Goal: Task Accomplishment & Management: Manage account settings

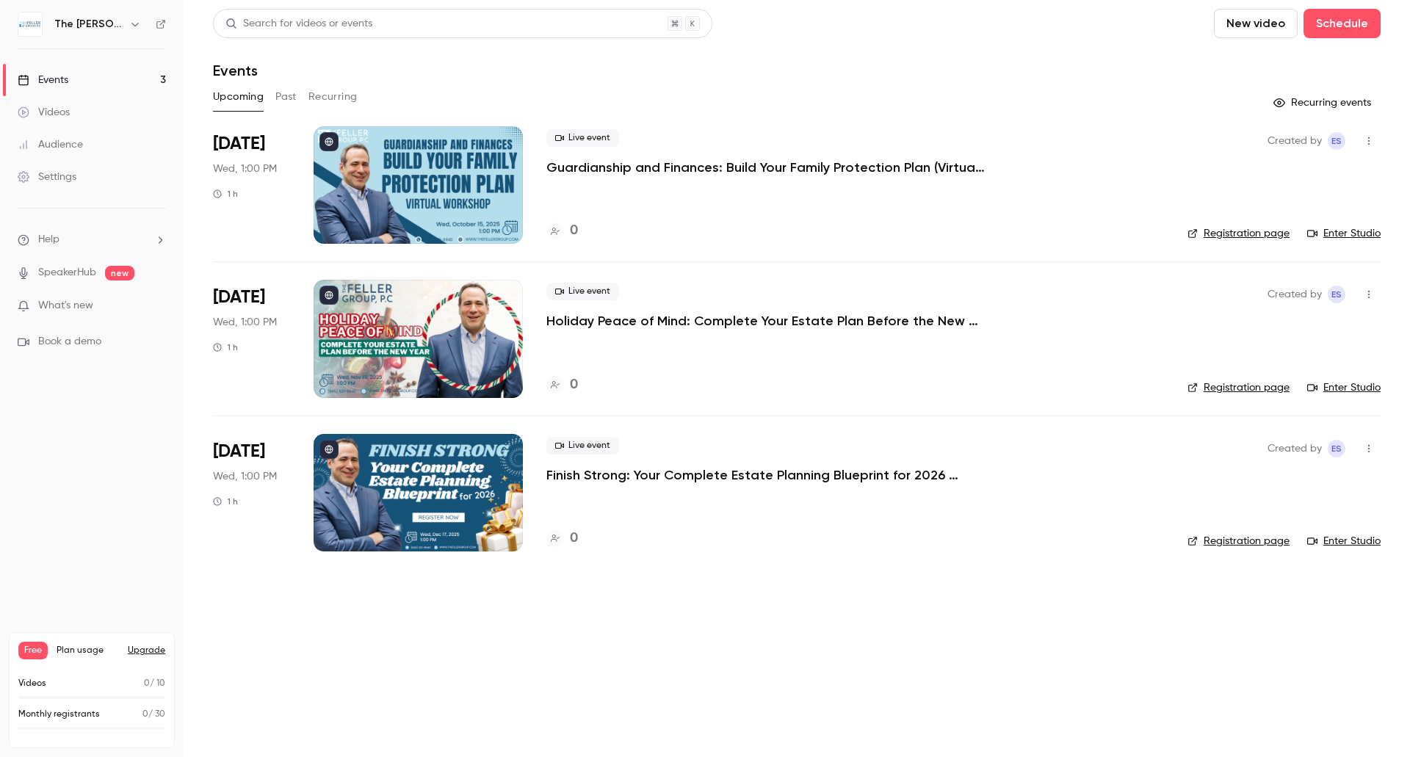
click at [636, 173] on p "Guardianship and Finances: Build Your Family Protection Plan (Virtual Workshop)" at bounding box center [767, 168] width 441 height 18
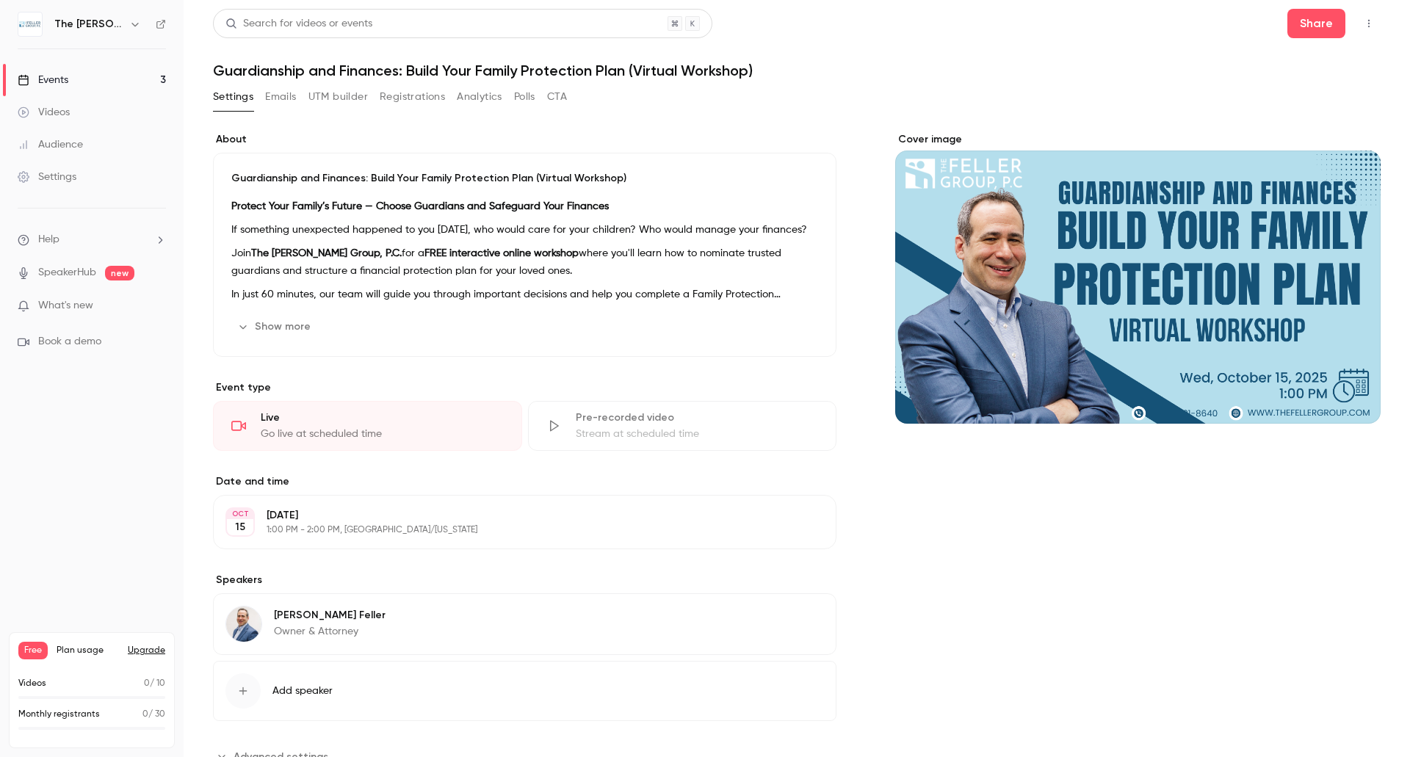
click at [275, 104] on button "Emails" at bounding box center [280, 97] width 31 height 24
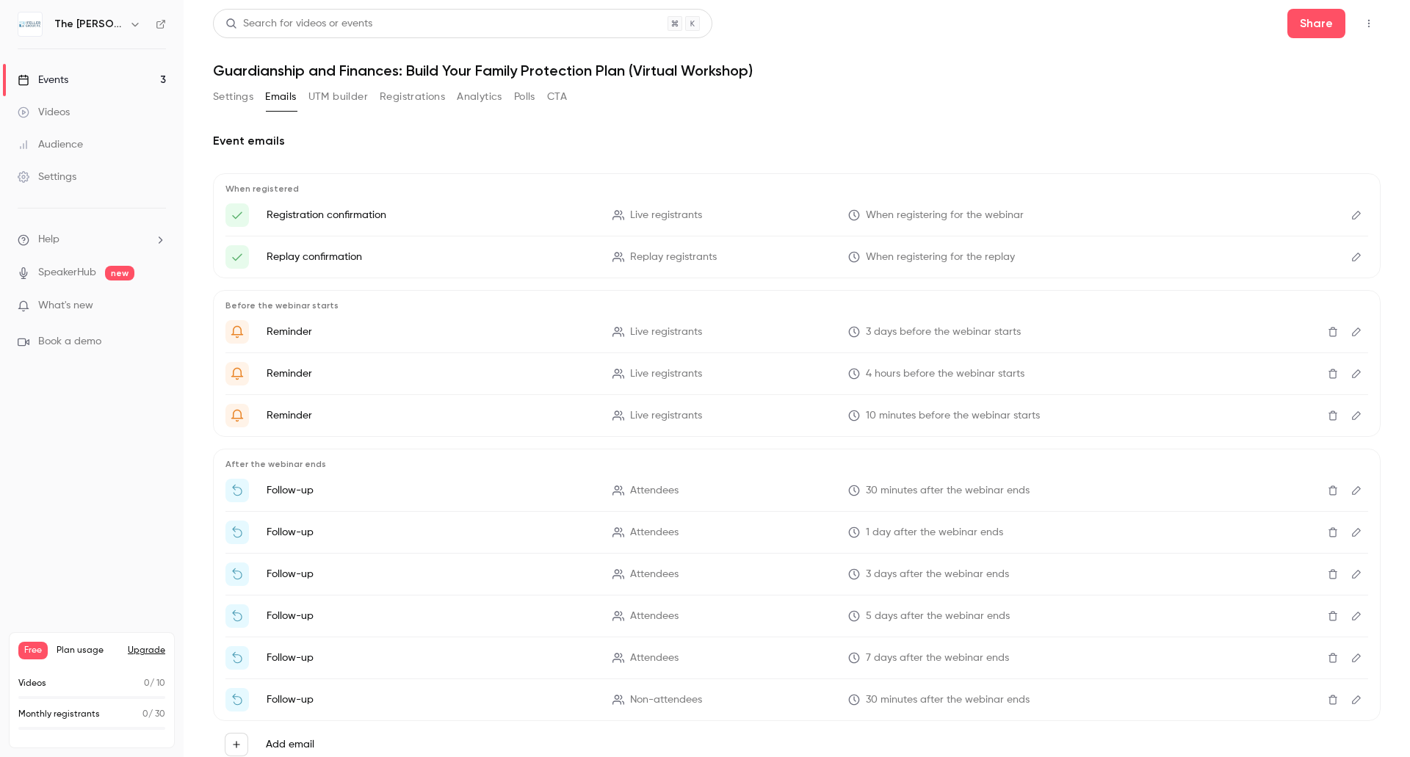
click at [1351, 212] on icon "Edit" at bounding box center [1357, 215] width 12 height 10
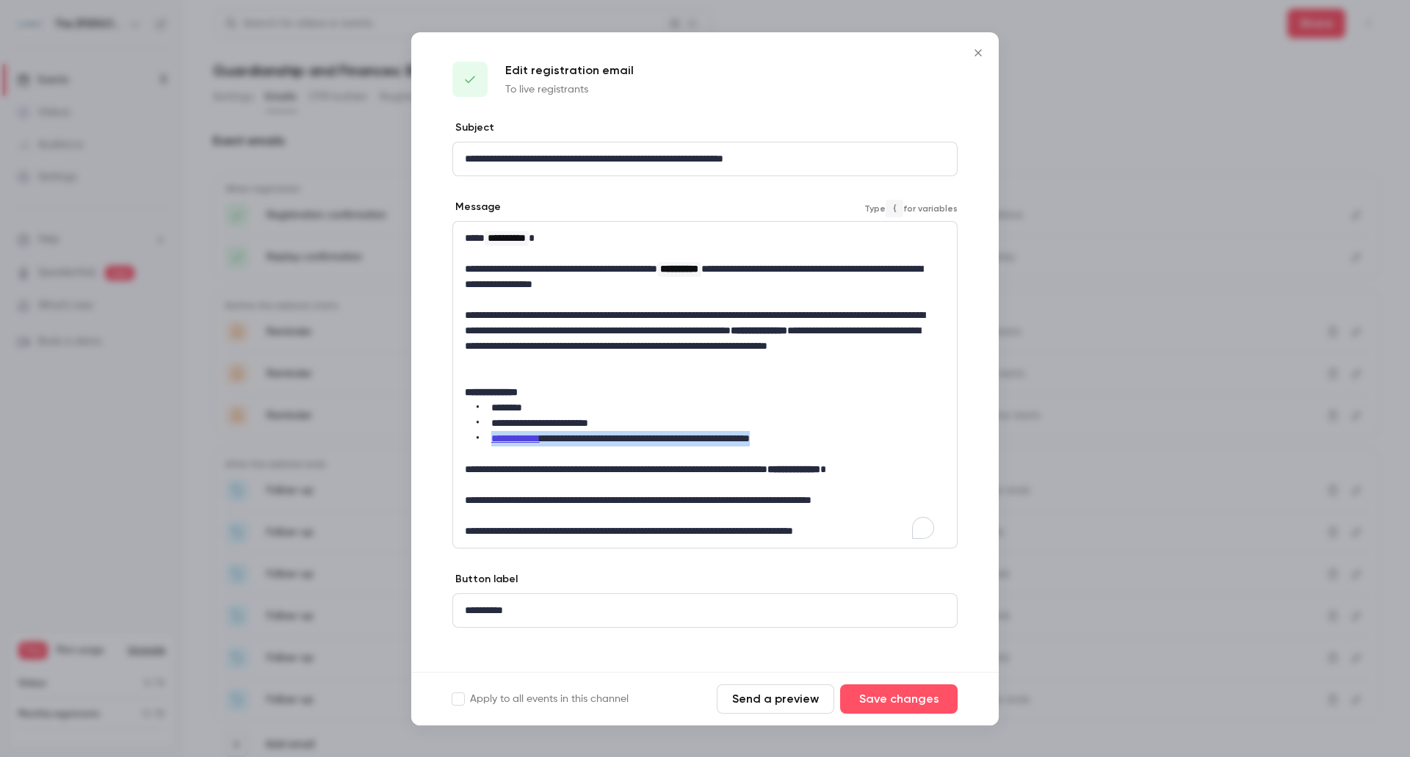
drag, startPoint x: 582, startPoint y: 437, endPoint x: 489, endPoint y: 437, distance: 92.6
click at [489, 437] on li "**********" at bounding box center [706, 438] width 458 height 15
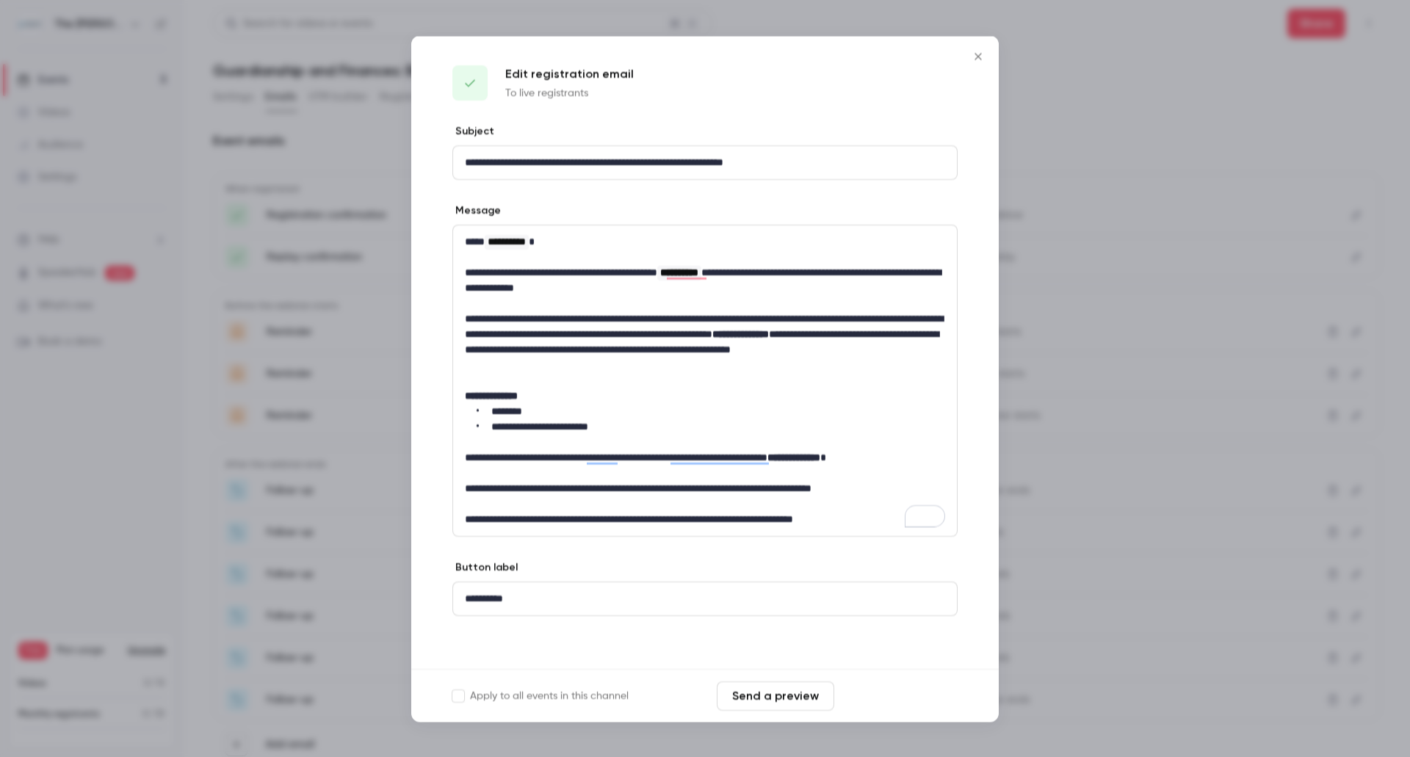
click at [882, 690] on button "Save changes" at bounding box center [899, 695] width 118 height 29
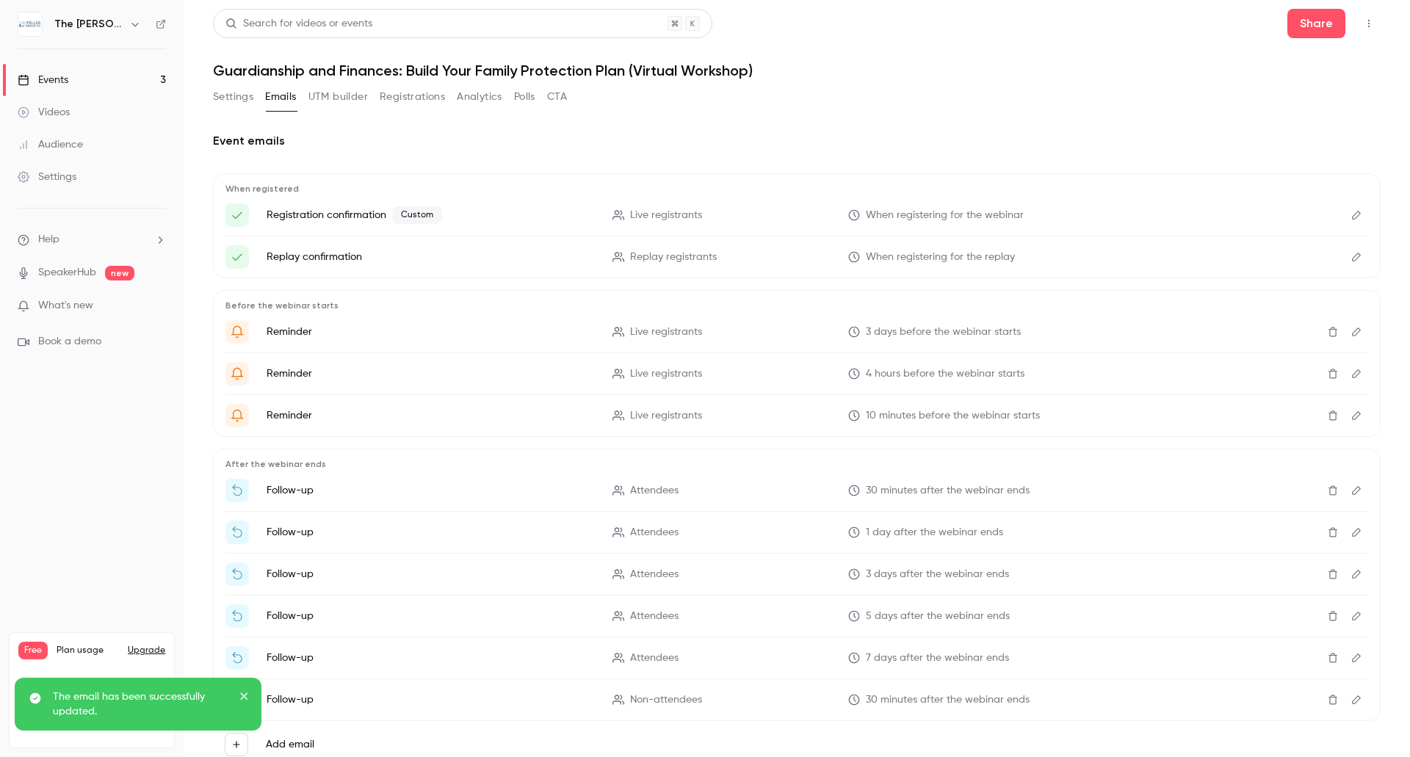
click at [1351, 256] on icon "Edit" at bounding box center [1357, 257] width 12 height 10
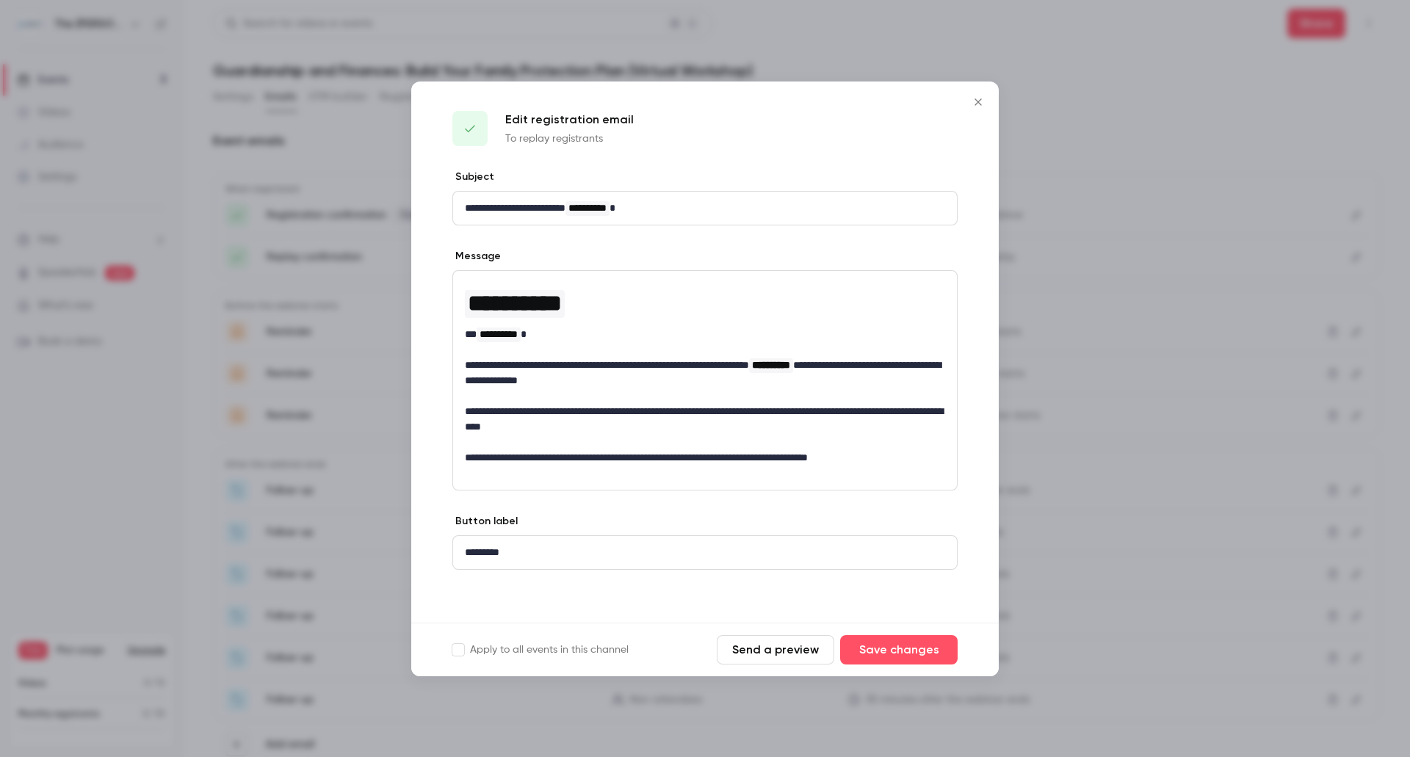
click at [976, 102] on icon "Close" at bounding box center [979, 102] width 18 height 12
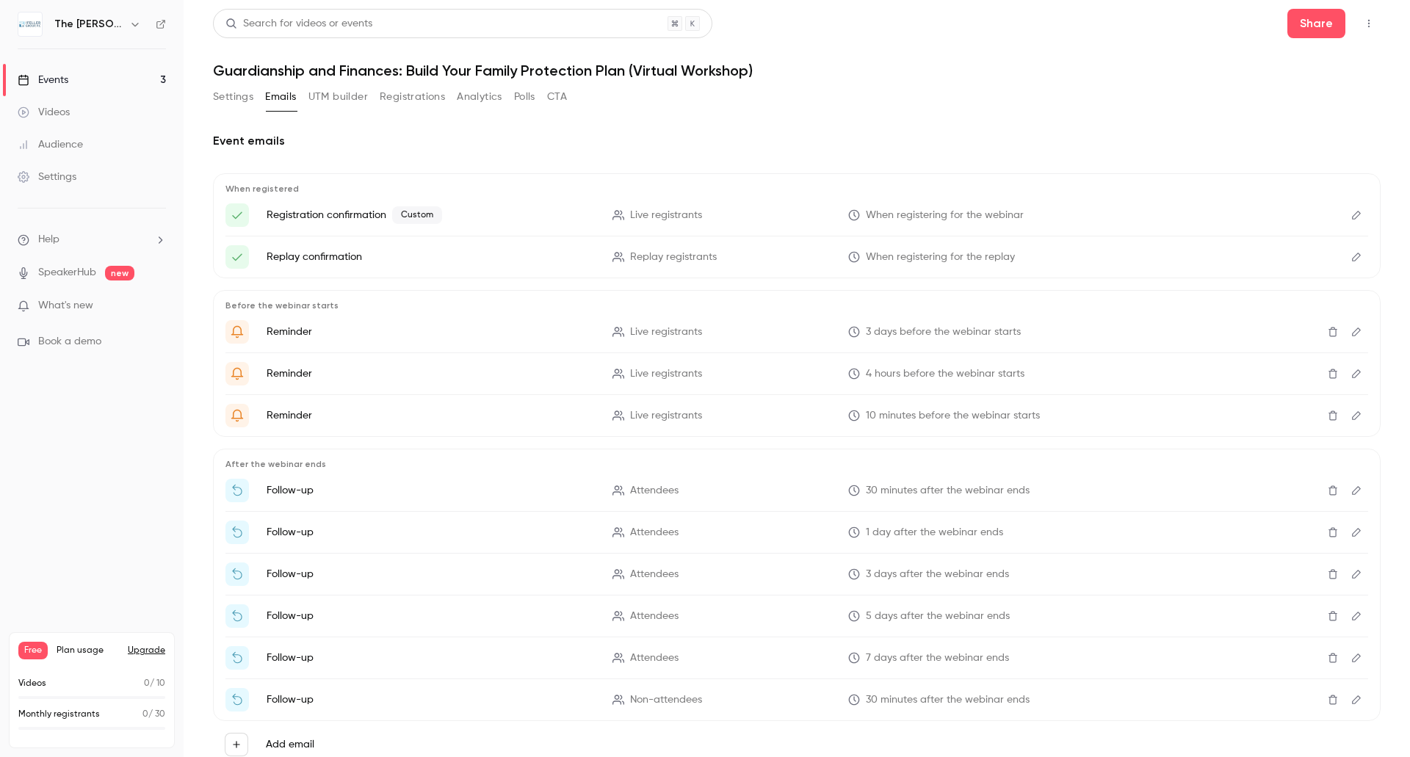
click at [1351, 331] on icon "Edit" at bounding box center [1357, 332] width 12 height 10
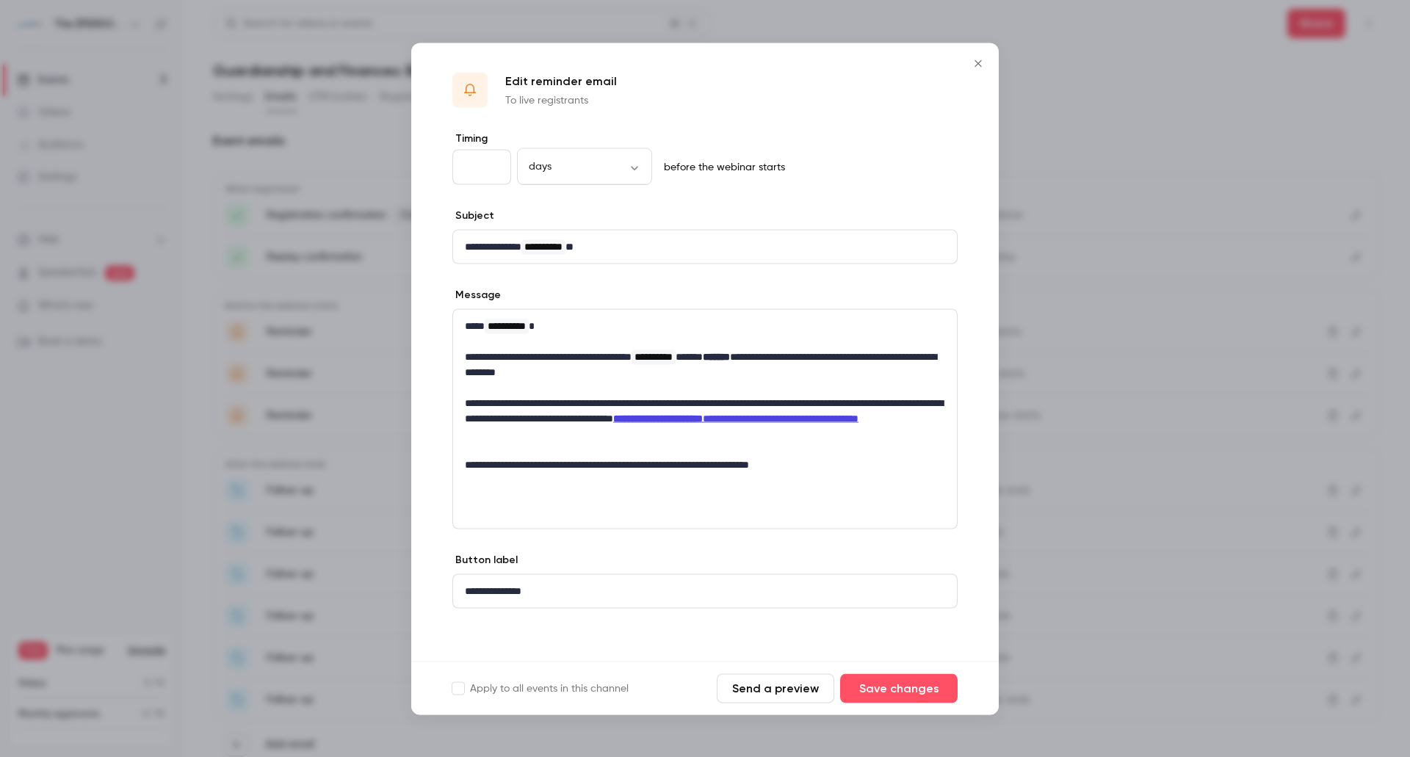
click at [645, 438] on p "**********" at bounding box center [705, 418] width 480 height 46
click at [857, 457] on p "**********" at bounding box center [705, 464] width 480 height 15
drag, startPoint x: 617, startPoint y: 430, endPoint x: 696, endPoint y: 414, distance: 81.0
click at [696, 414] on p "**********" at bounding box center [705, 418] width 480 height 46
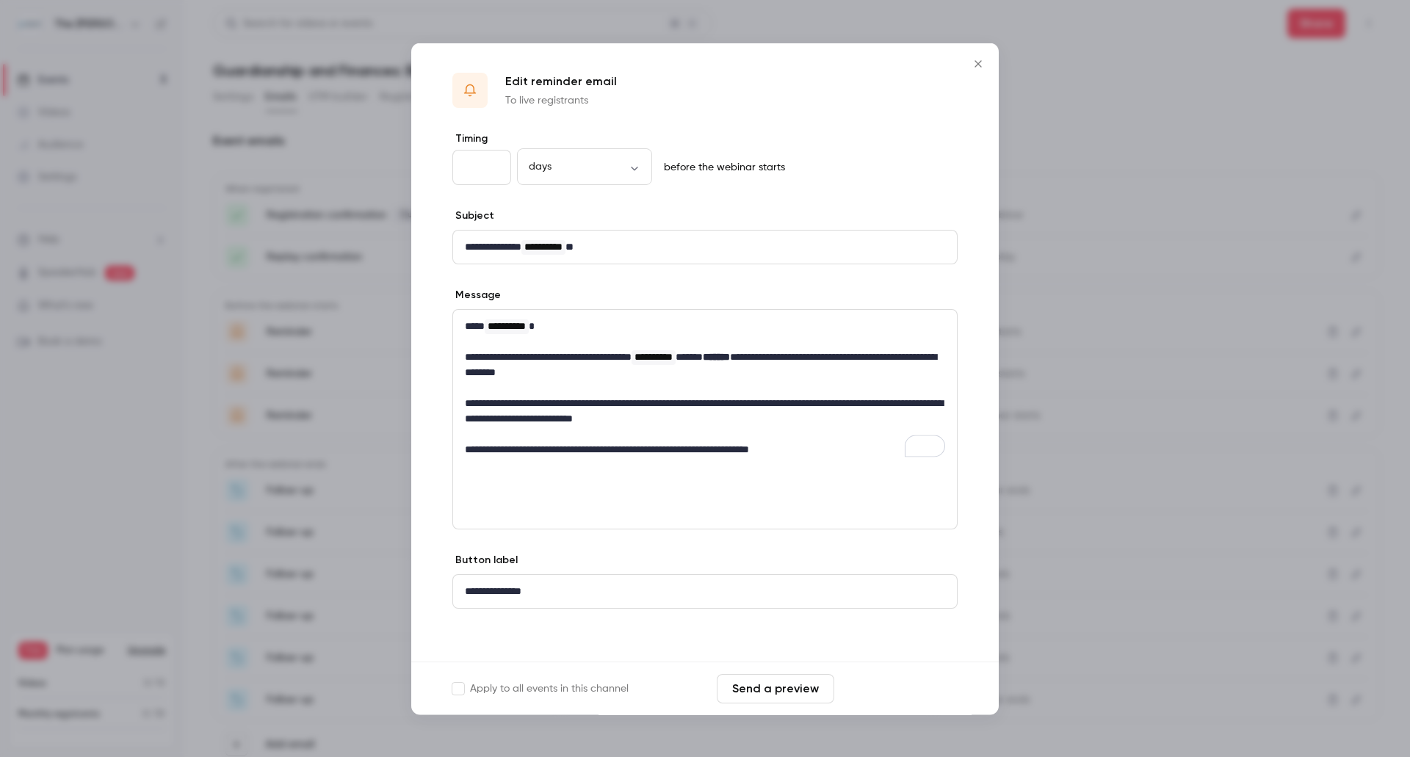
click at [873, 685] on button "Save changes" at bounding box center [899, 688] width 118 height 29
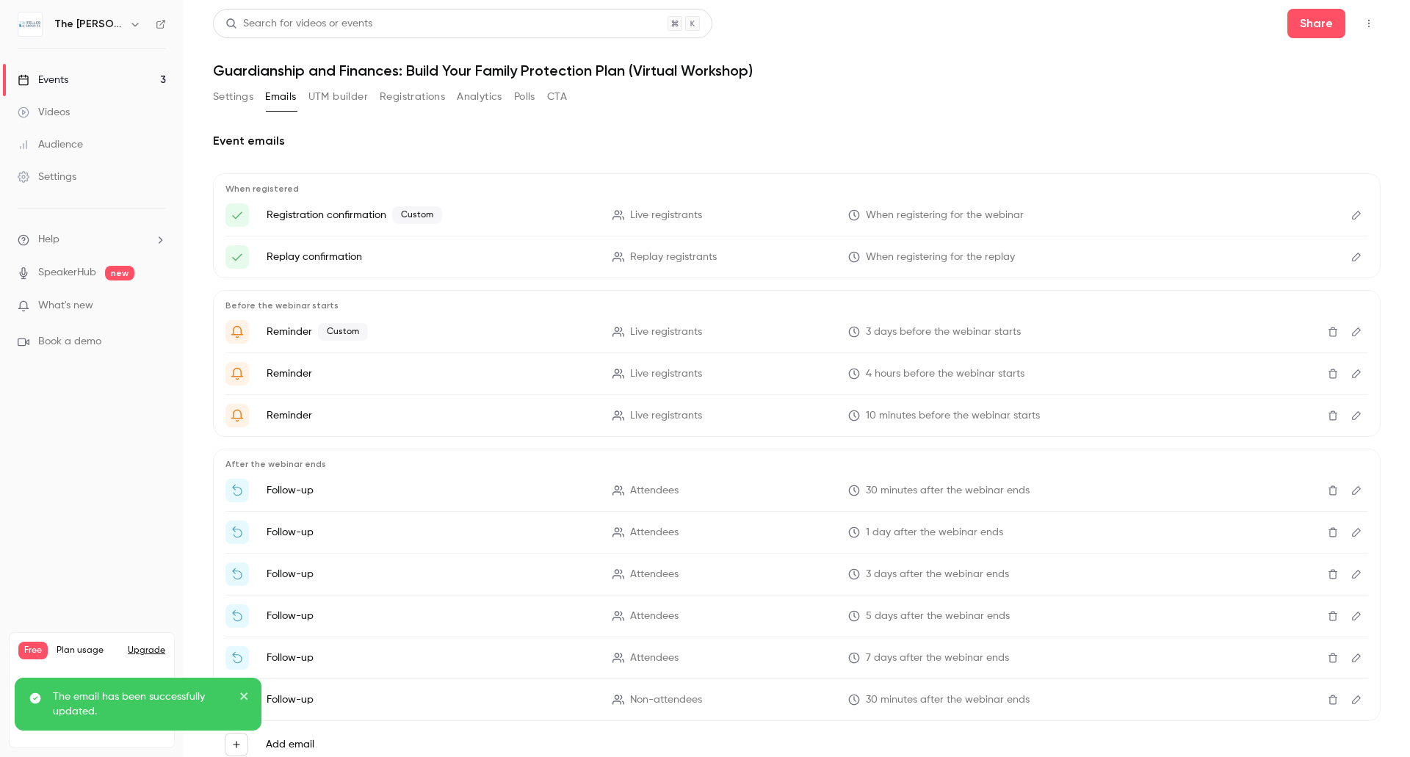
click at [1352, 376] on icon "Edit" at bounding box center [1356, 374] width 9 height 9
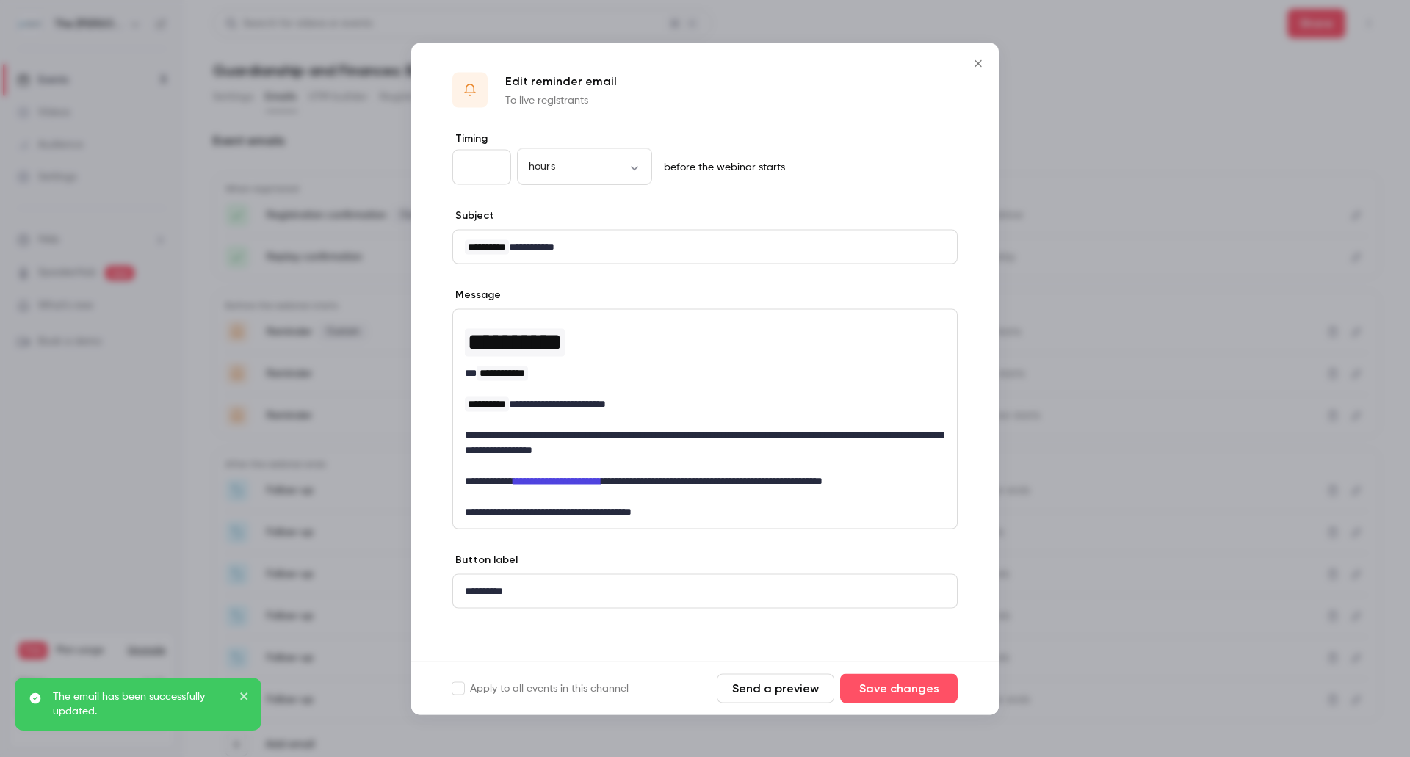
click at [1116, 584] on div at bounding box center [705, 378] width 1410 height 757
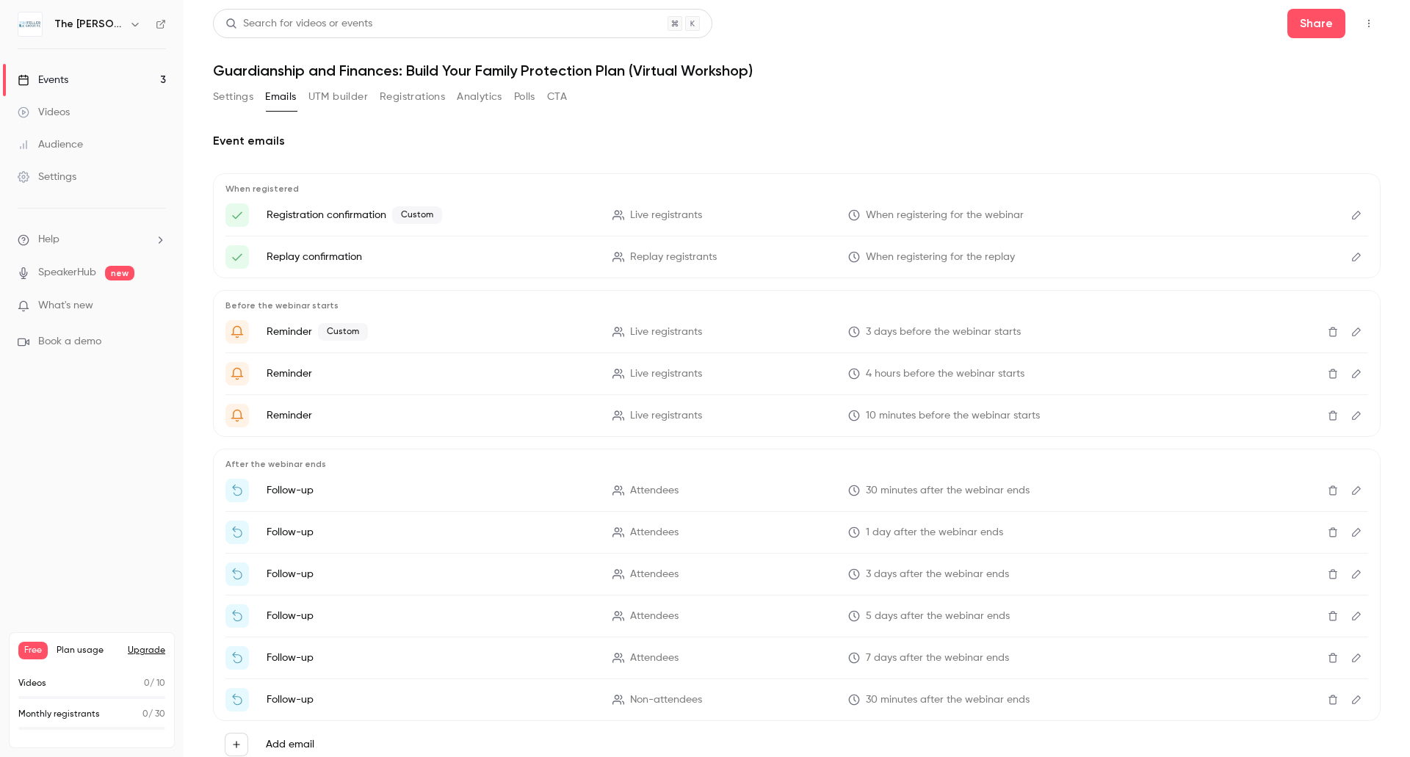
click at [1351, 377] on icon "Edit" at bounding box center [1357, 374] width 12 height 10
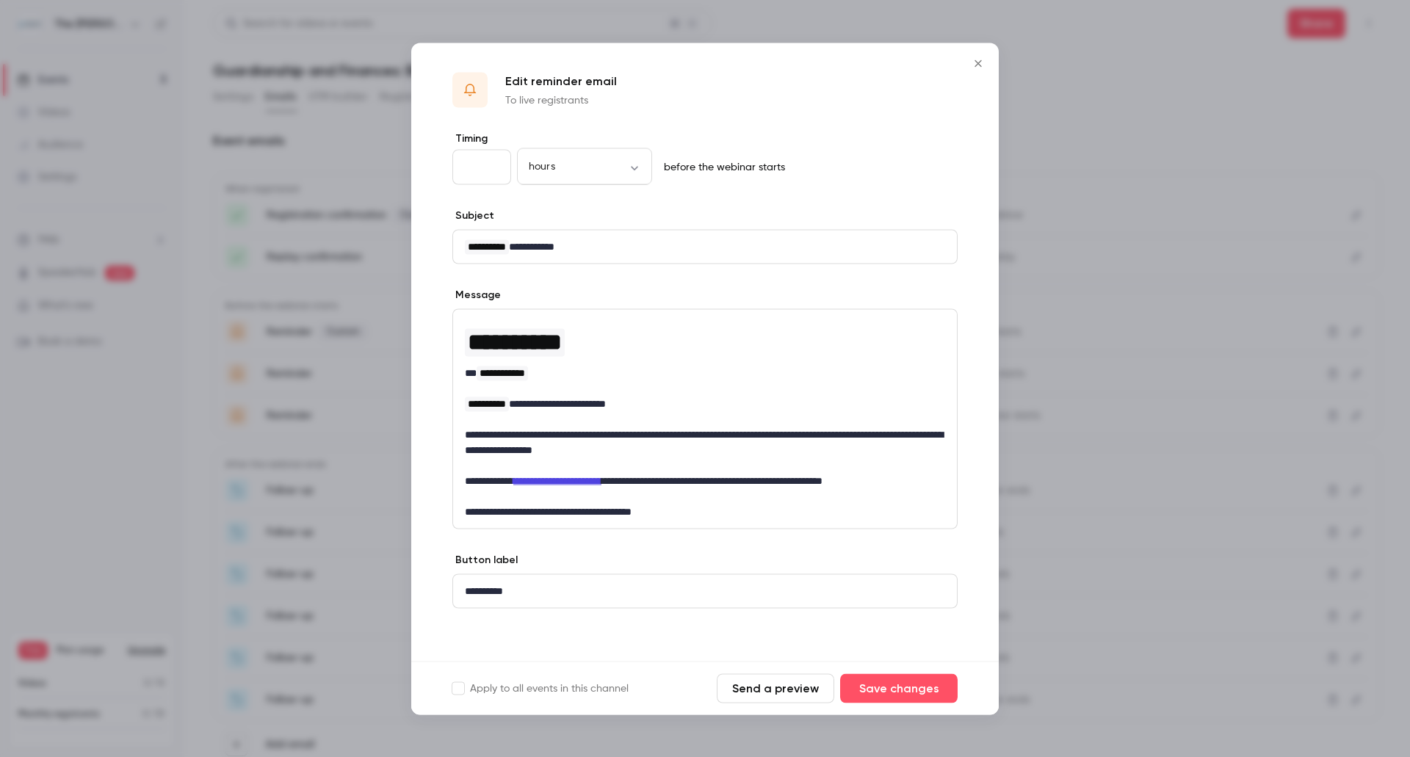
click at [1166, 570] on div at bounding box center [705, 378] width 1410 height 757
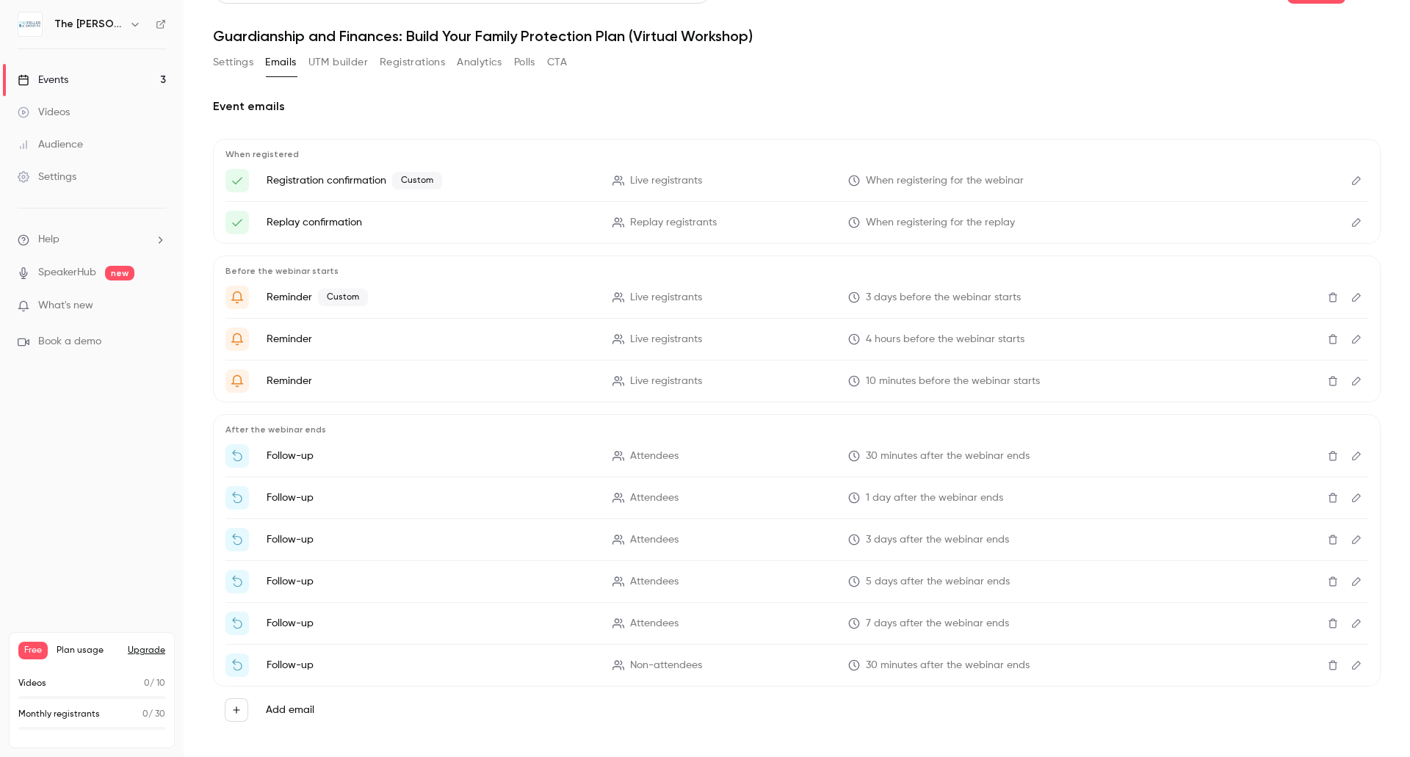
scroll to position [49, 0]
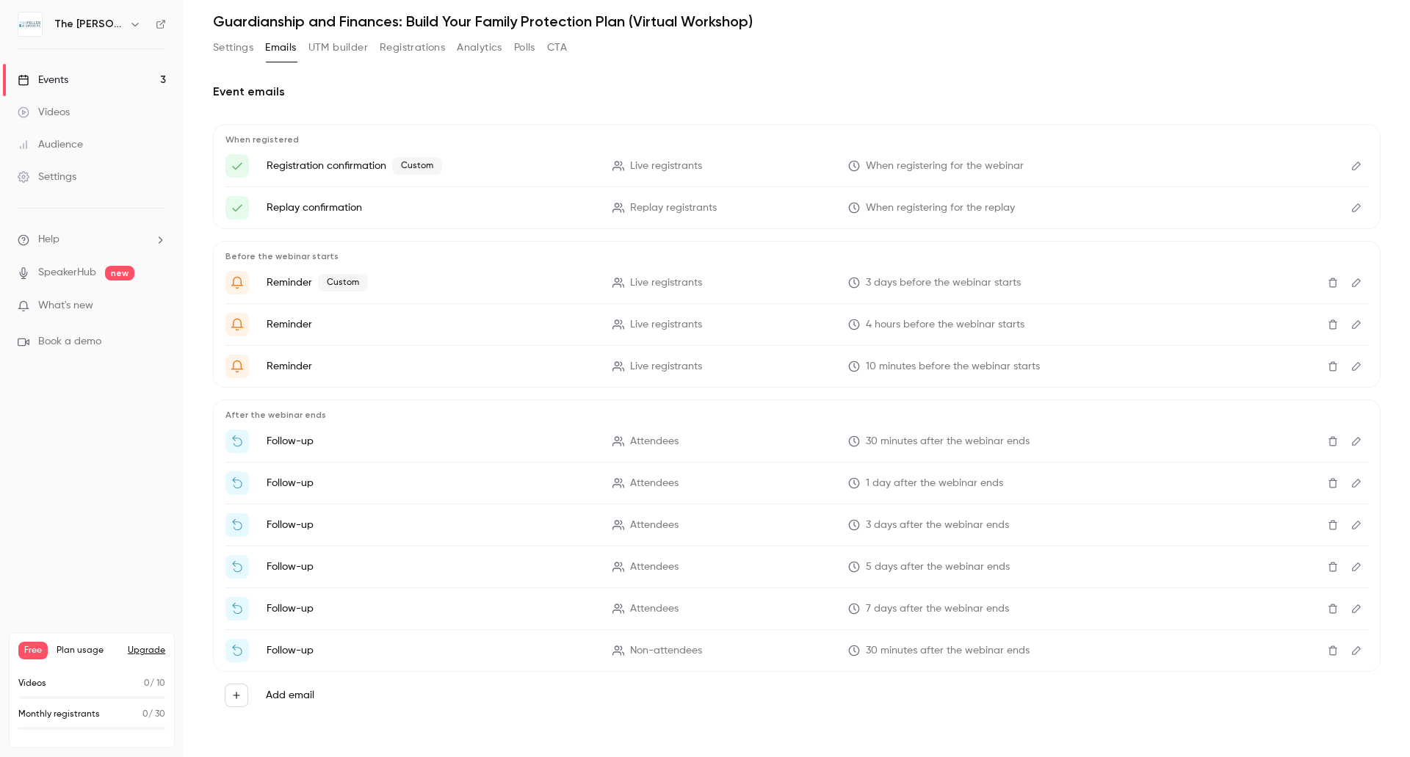
click at [1351, 444] on icon "Edit" at bounding box center [1357, 441] width 12 height 10
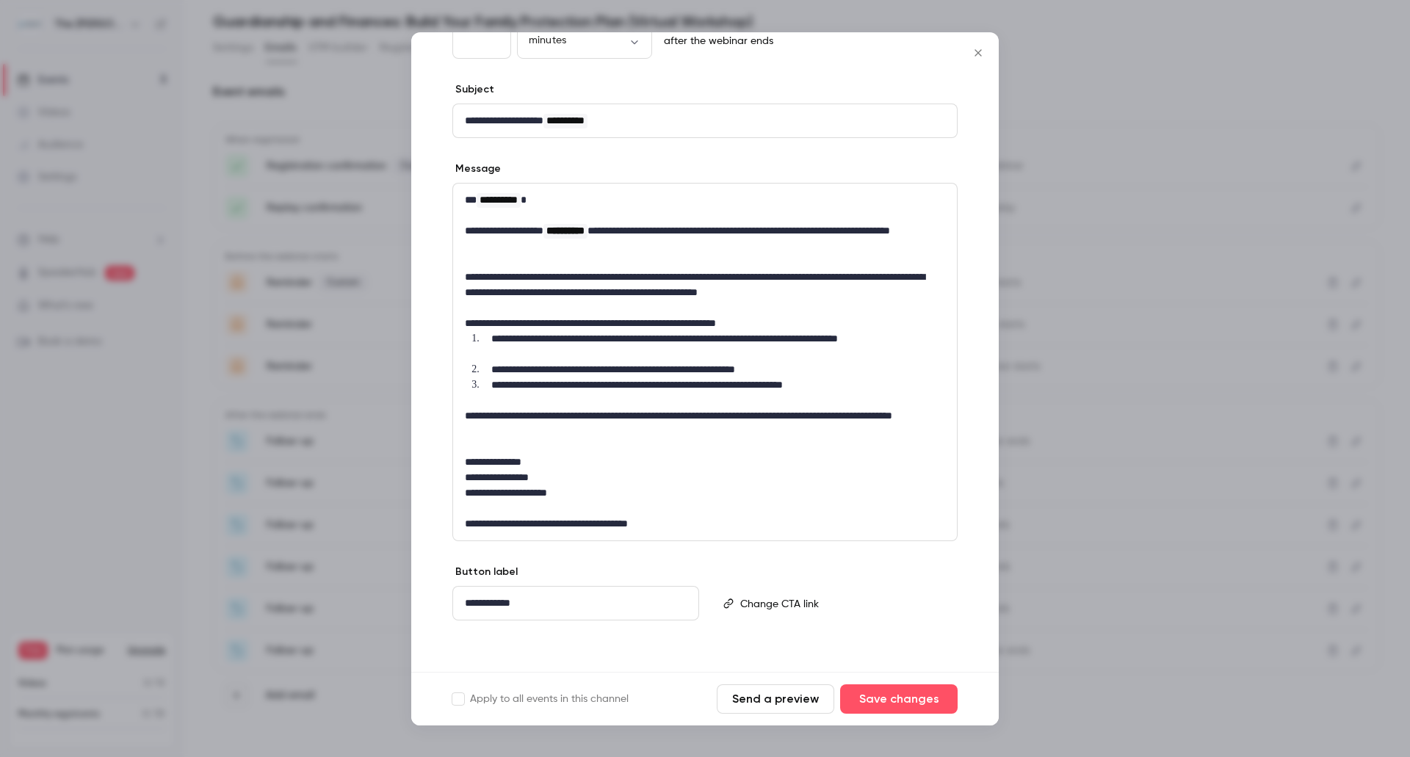
scroll to position [117, 0]
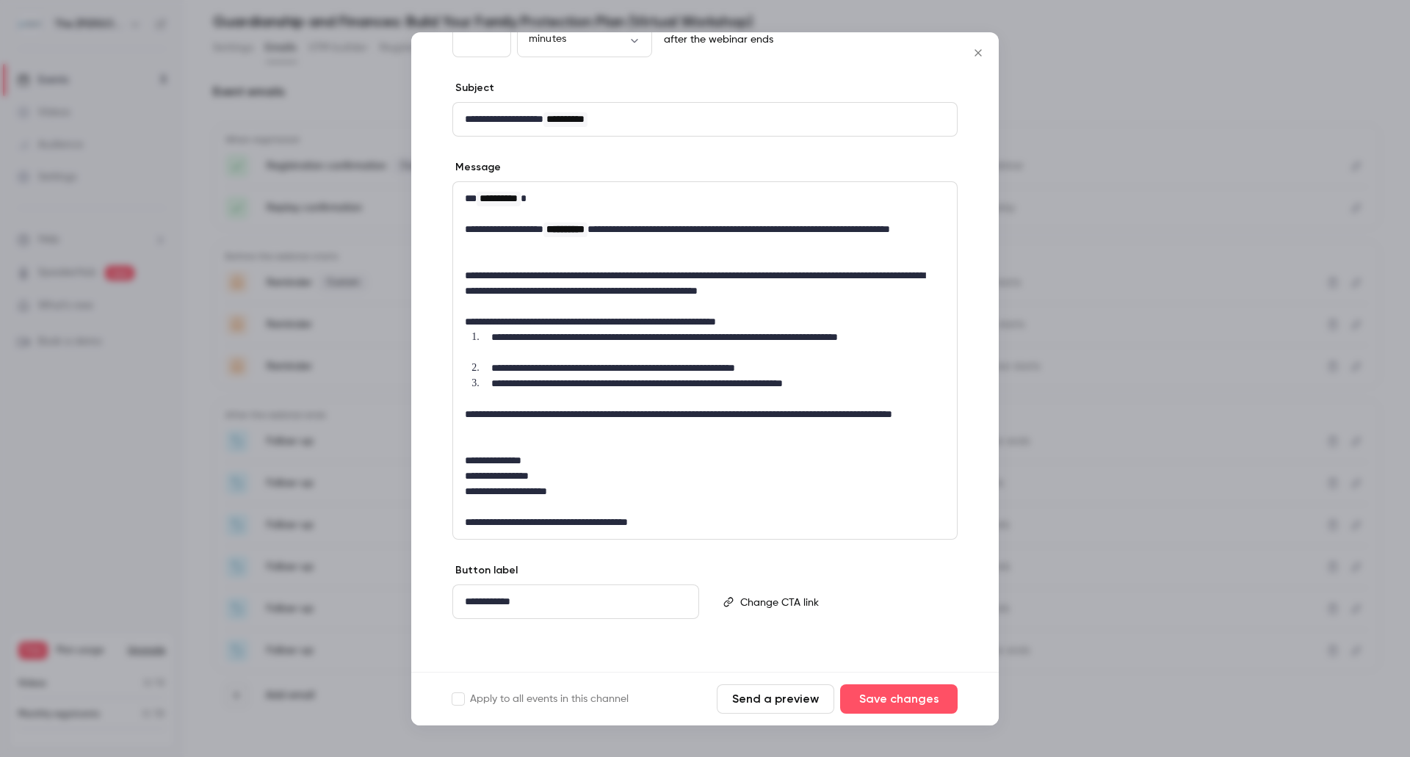
click at [1150, 544] on div at bounding box center [705, 378] width 1410 height 757
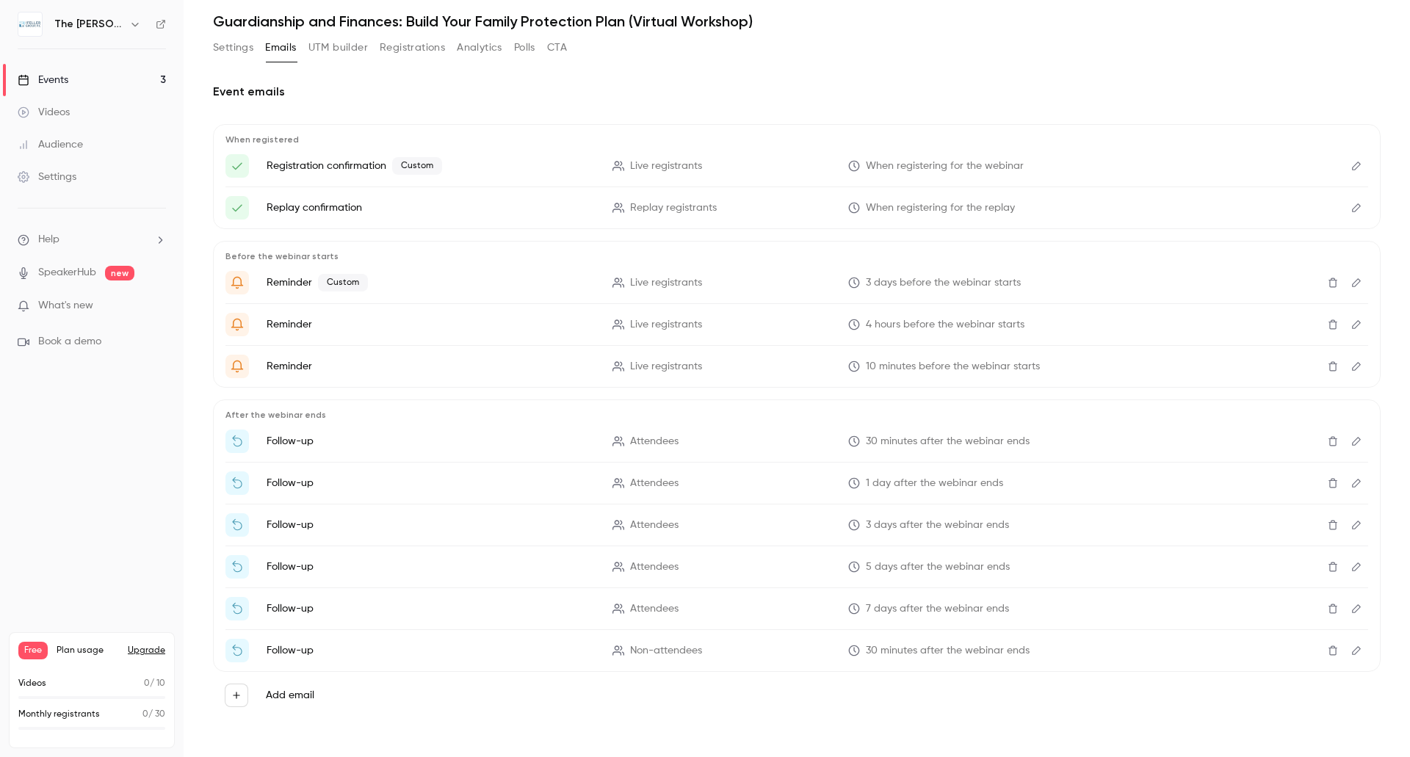
click at [1351, 482] on icon "Edit" at bounding box center [1357, 483] width 12 height 10
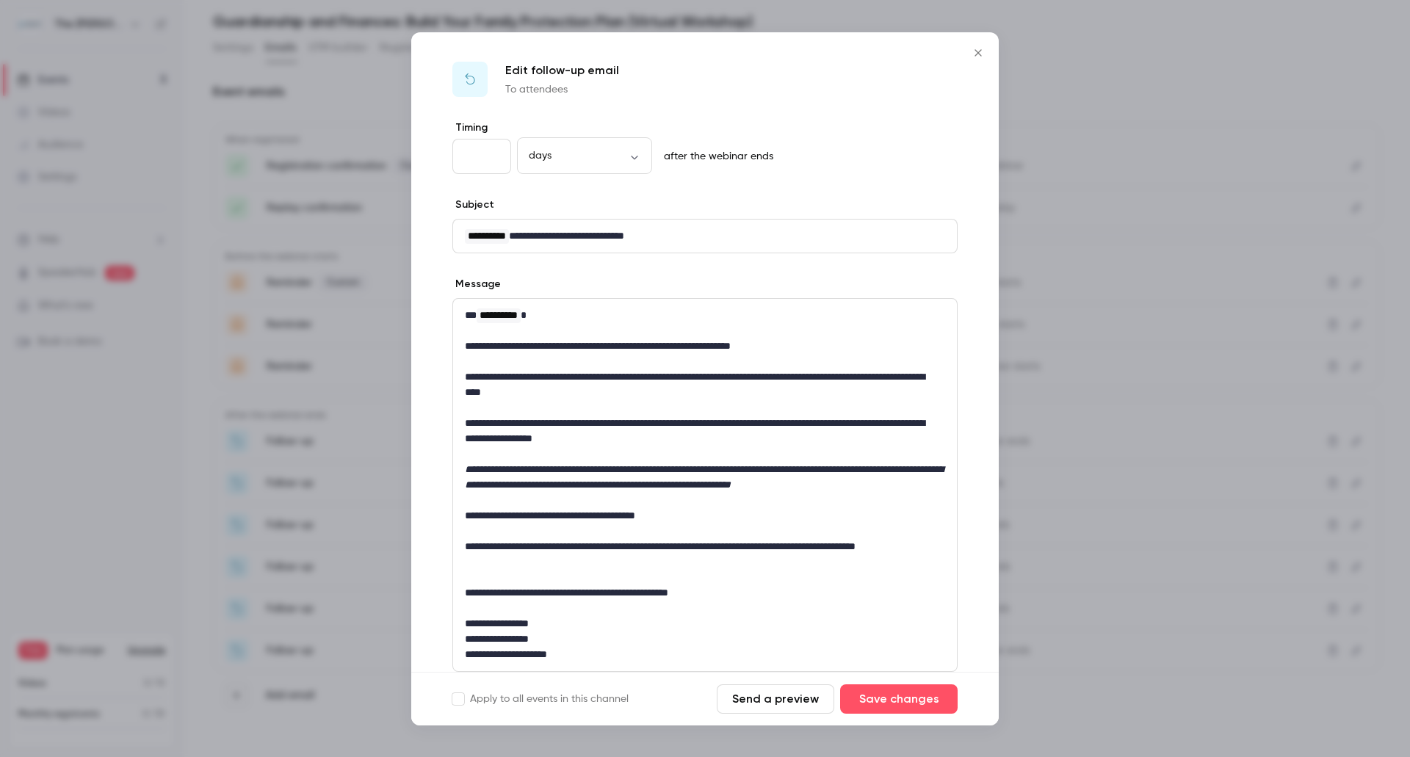
click at [1346, 527] on div at bounding box center [705, 378] width 1410 height 757
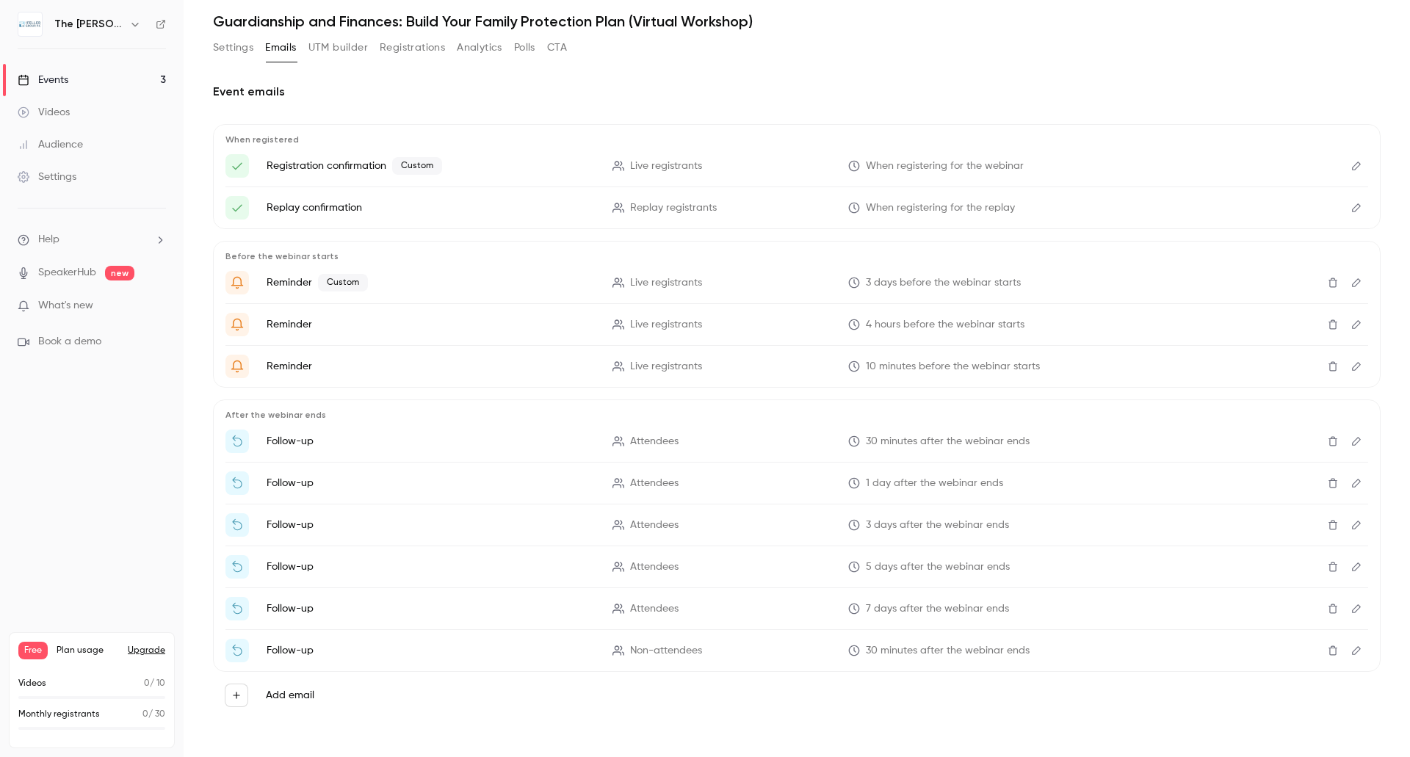
click at [129, 298] on ul "Help SpeakerHub new What's new Book a demo" at bounding box center [92, 291] width 184 height 165
click at [62, 303] on span "What's new" at bounding box center [65, 305] width 55 height 15
click at [63, 270] on div at bounding box center [705, 378] width 1410 height 757
click at [63, 270] on link "SpeakerHub" at bounding box center [67, 272] width 58 height 15
click at [70, 306] on span "What's new" at bounding box center [65, 305] width 55 height 15
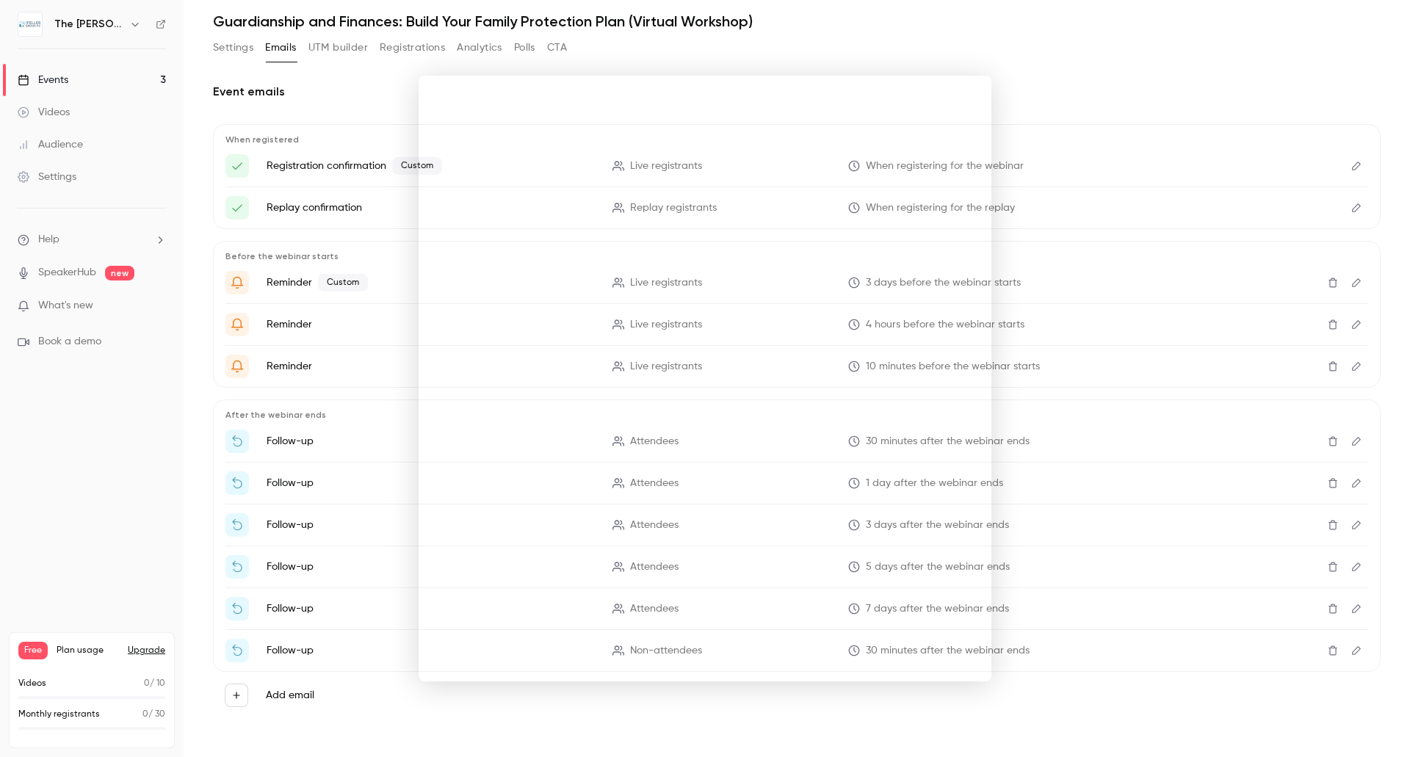
click at [210, 406] on div at bounding box center [705, 378] width 1410 height 757
click at [74, 104] on link "Videos" at bounding box center [92, 112] width 184 height 32
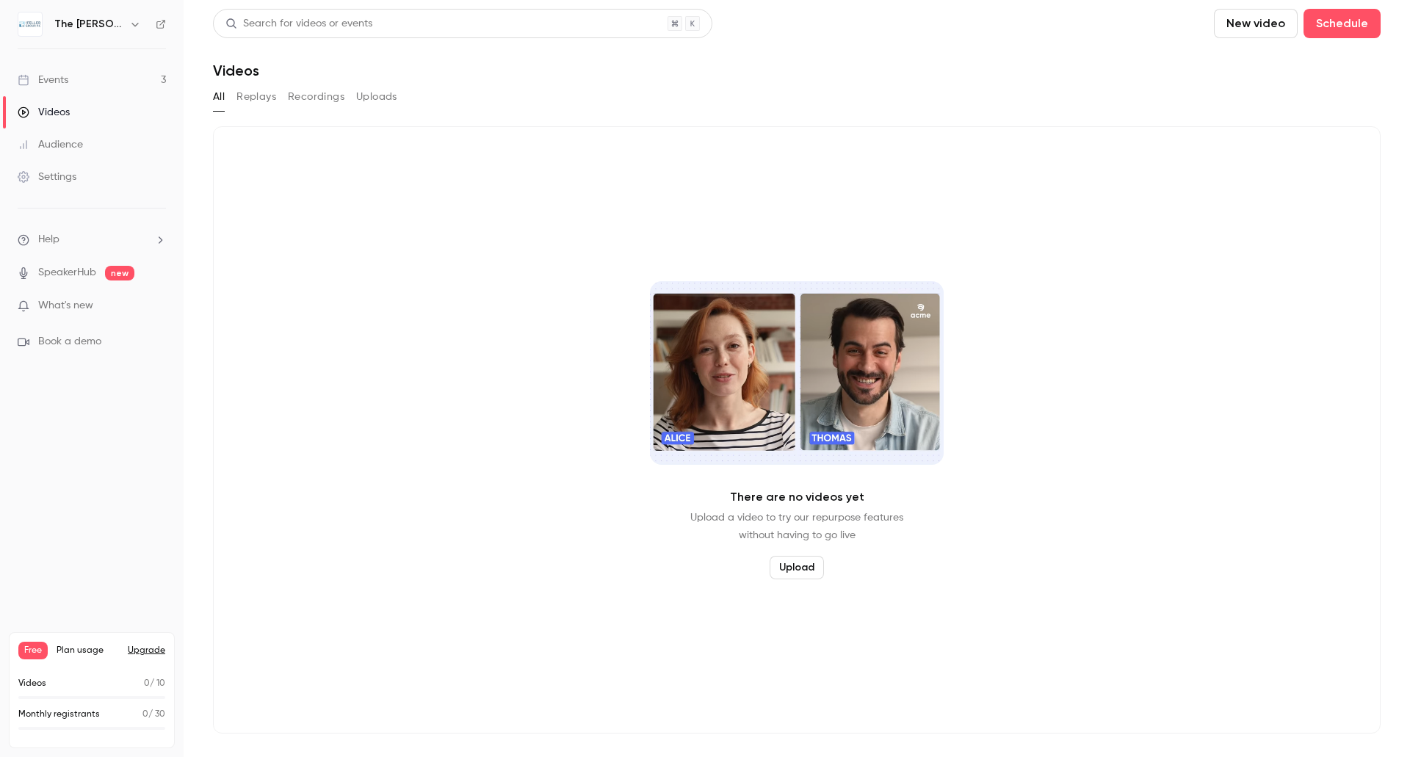
click at [64, 139] on div "Audience" at bounding box center [50, 144] width 65 height 15
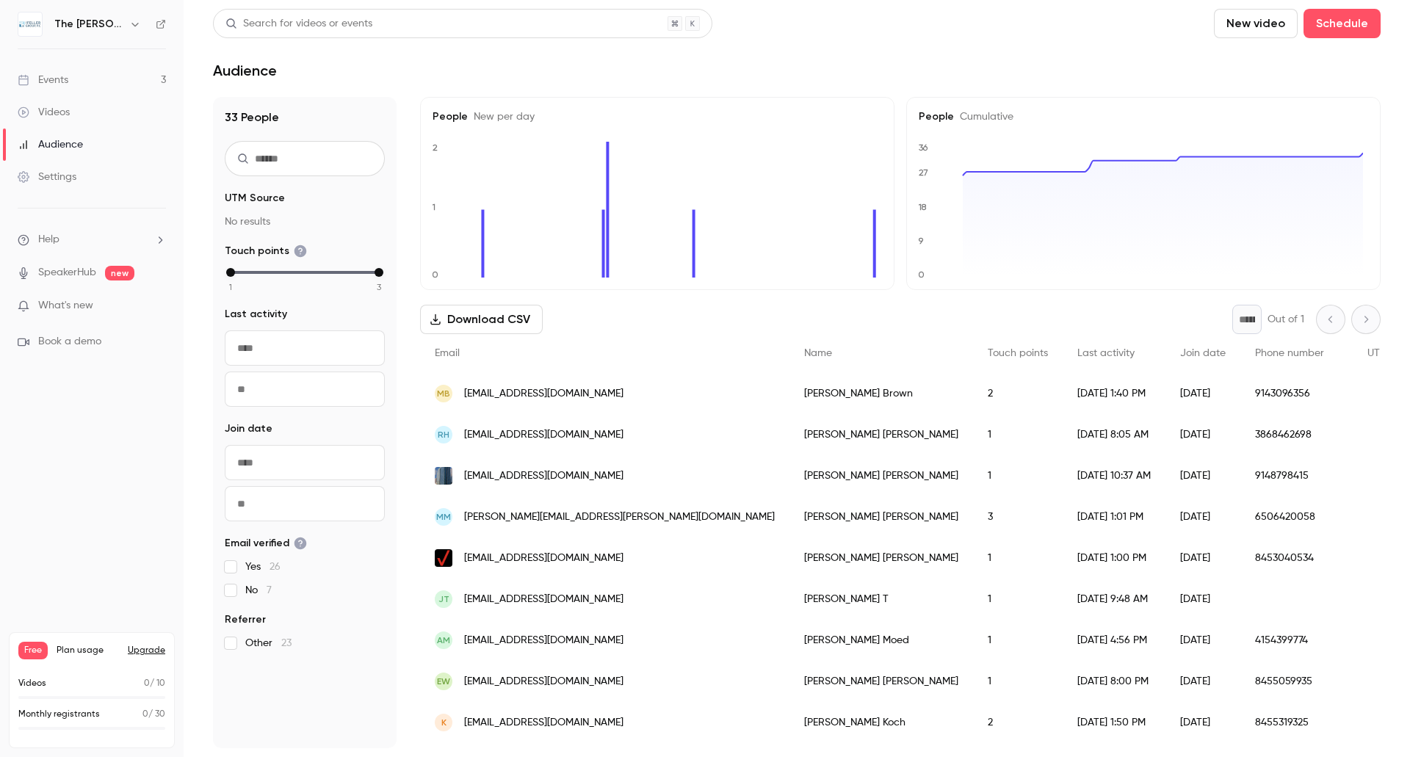
click at [63, 174] on div "Settings" at bounding box center [47, 177] width 59 height 15
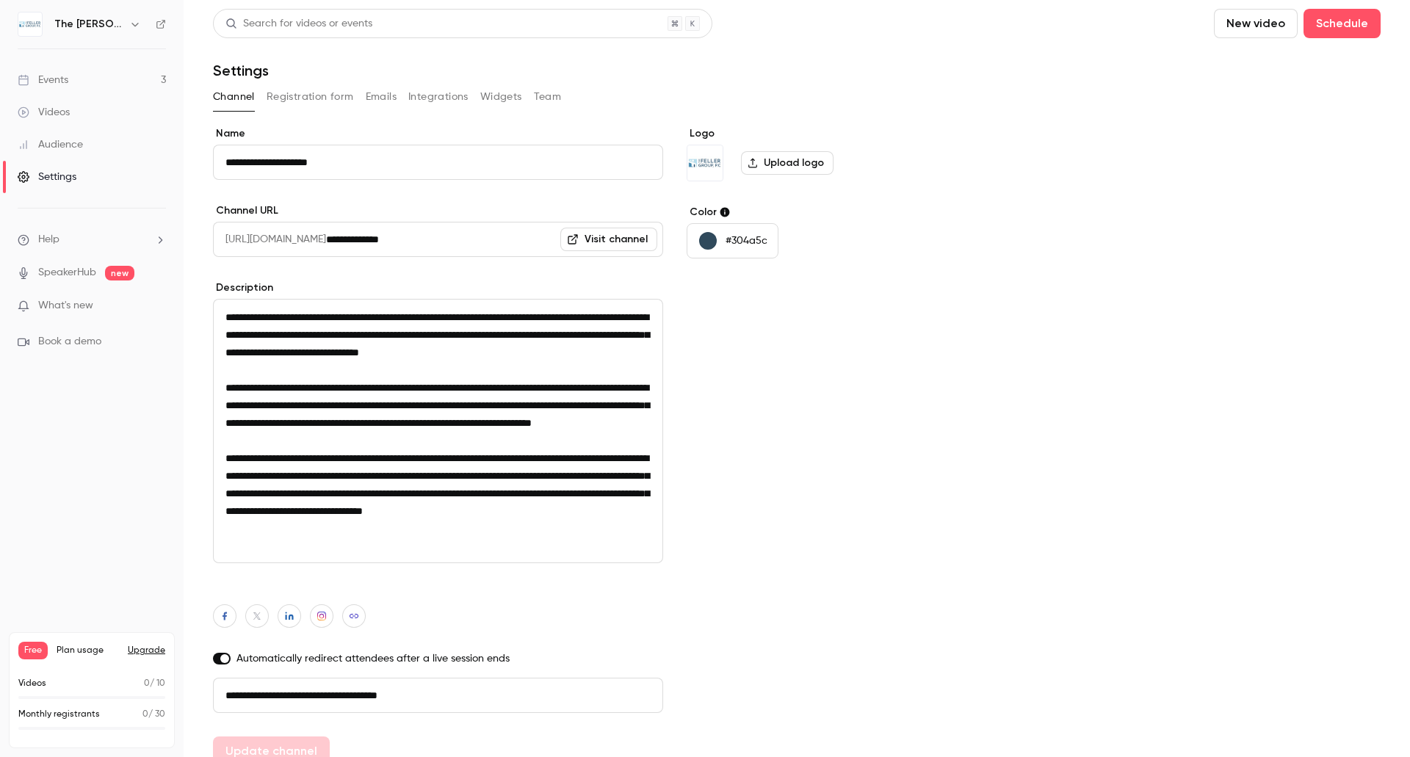
click at [59, 83] on div "Events" at bounding box center [43, 80] width 51 height 15
